Goal: Transaction & Acquisition: Register for event/course

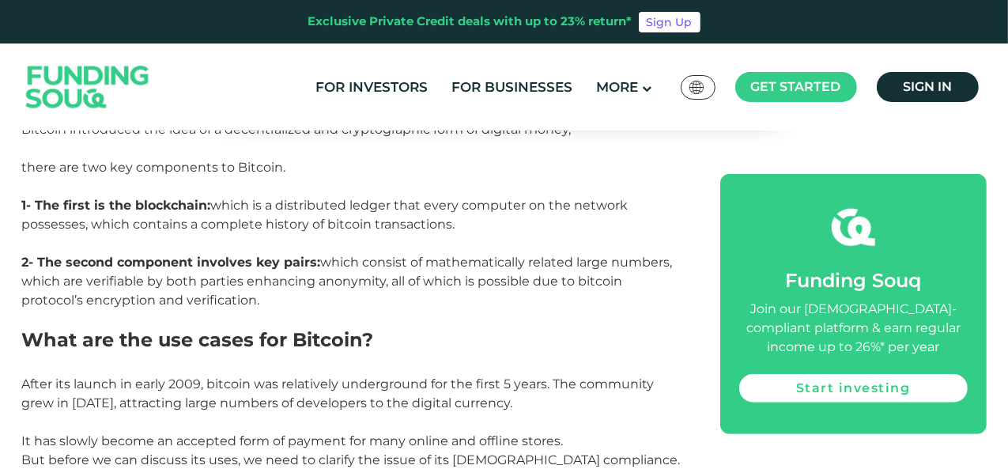
scroll to position [900, 0]
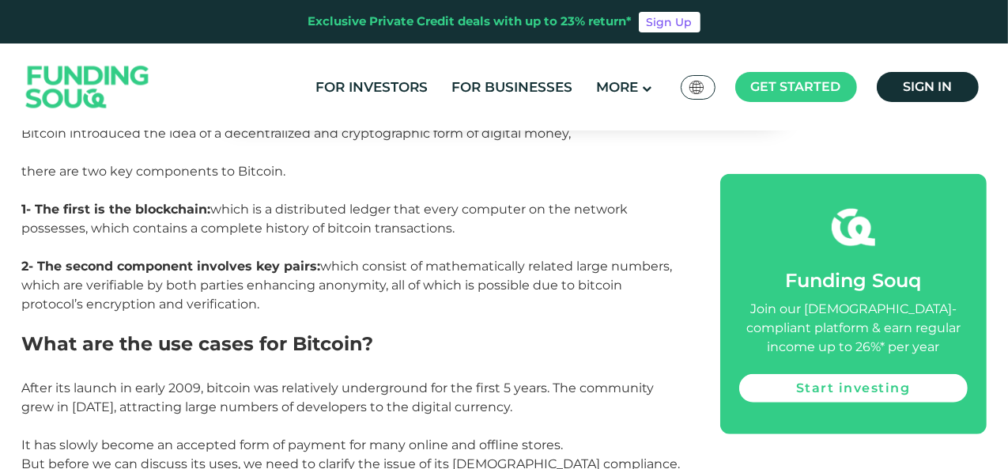
click at [1003, 101] on header "Exclusive Private Credit deals with up to 23% return* Sign Up For Investors For…" at bounding box center [504, 65] width 1008 height 130
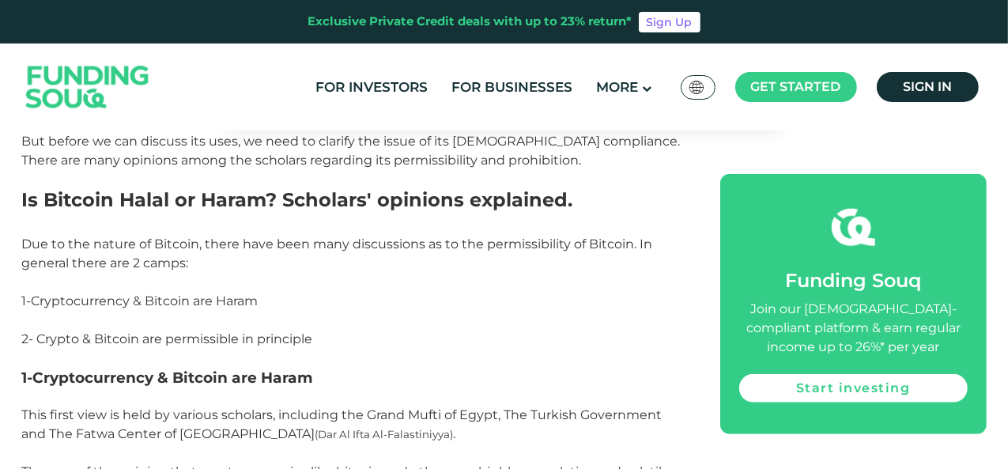
scroll to position [1230, 0]
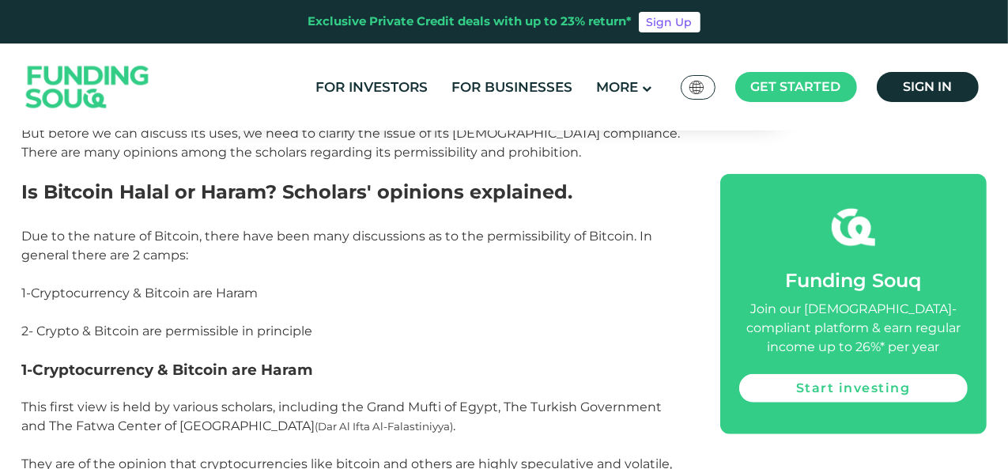
drag, startPoint x: 1011, startPoint y: 107, endPoint x: 1011, endPoint y: 142, distance: 35.6
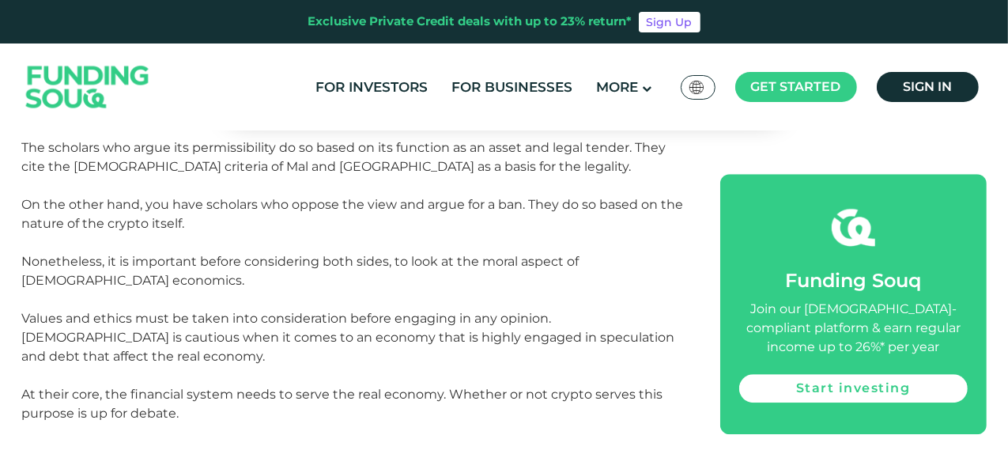
scroll to position [3655, 0]
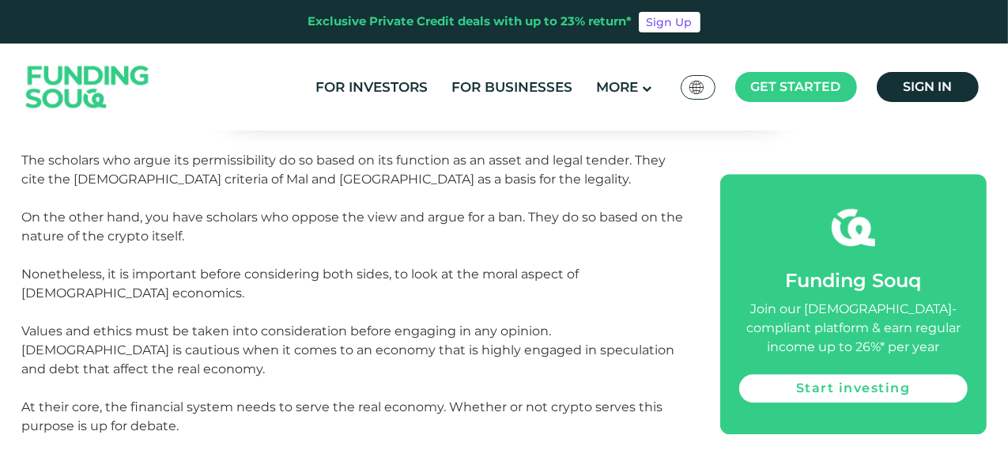
click at [576, 27] on div "Exclusive Private Credit deals with up to 23% return*" at bounding box center [470, 22] width 324 height 18
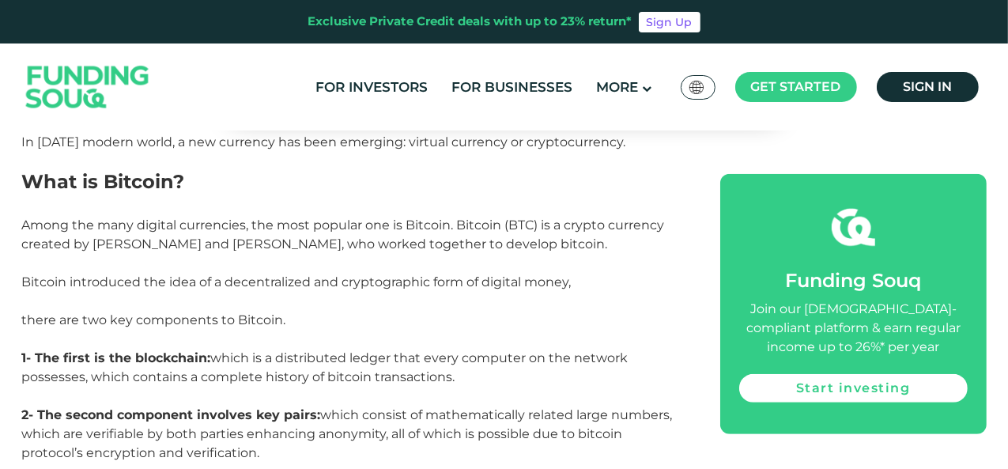
scroll to position [819, 0]
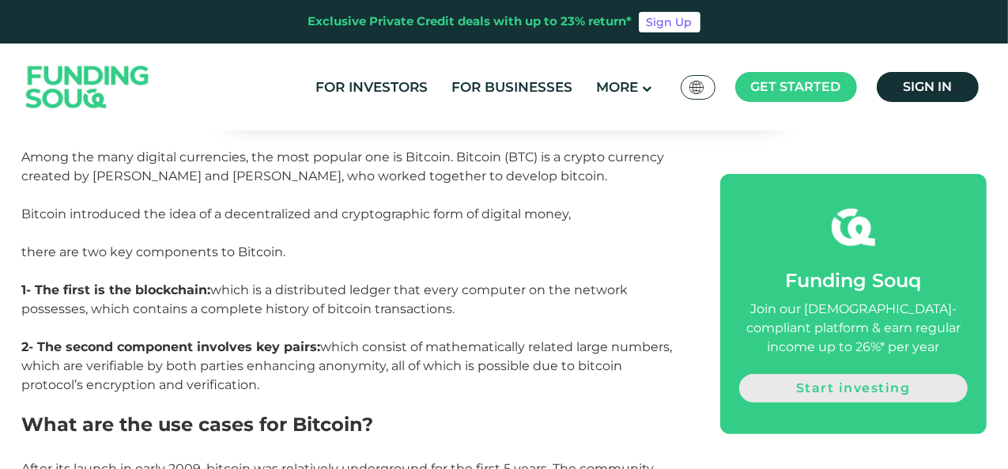
click at [852, 390] on link "Start investing" at bounding box center [853, 388] width 228 height 28
